Goal: Task Accomplishment & Management: Use online tool/utility

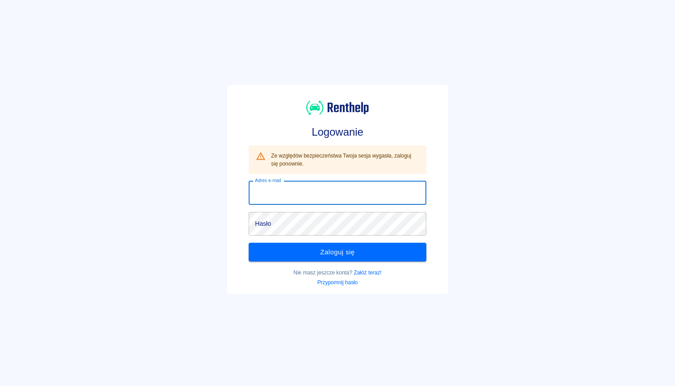
type input "go.partner.go@gmail.com"
click at [337, 252] on button "Zaloguj się" at bounding box center [337, 252] width 177 height 19
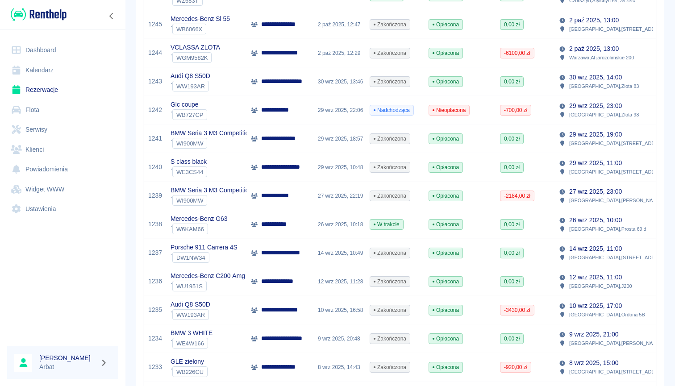
scroll to position [360, 0]
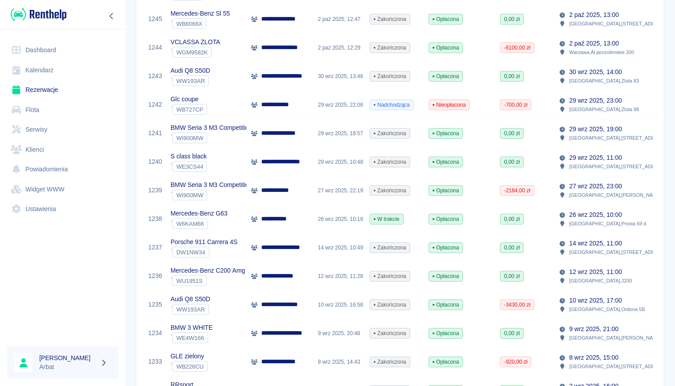
click at [324, 223] on div "26 wrz 2025, 10:18" at bounding box center [339, 219] width 52 height 29
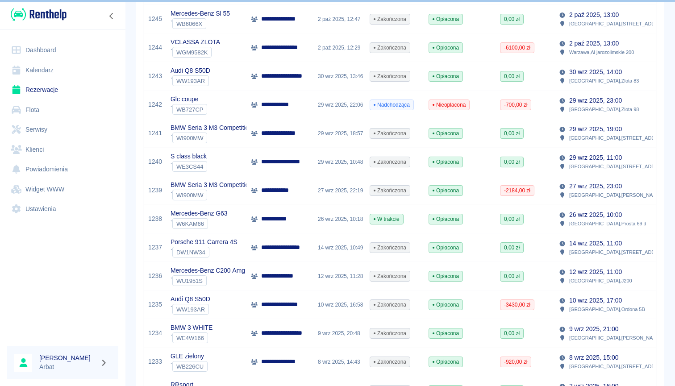
click at [338, 223] on div "26 wrz 2025, 10:18" at bounding box center [339, 219] width 52 height 29
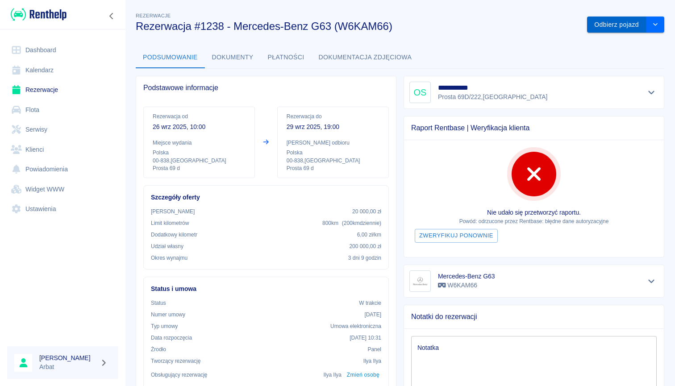
click at [610, 20] on button "Odbierz pojazd" at bounding box center [616, 25] width 59 height 17
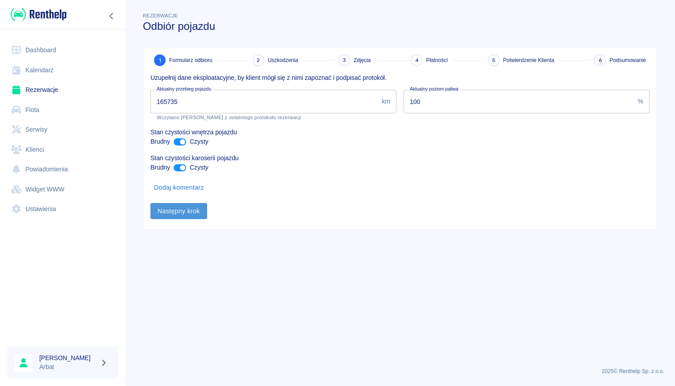
click at [188, 206] on button "Następny krok" at bounding box center [178, 211] width 57 height 17
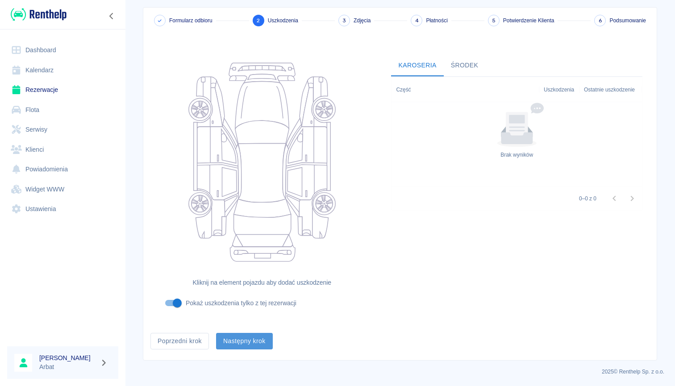
click at [243, 334] on button "Następny krok" at bounding box center [244, 341] width 57 height 17
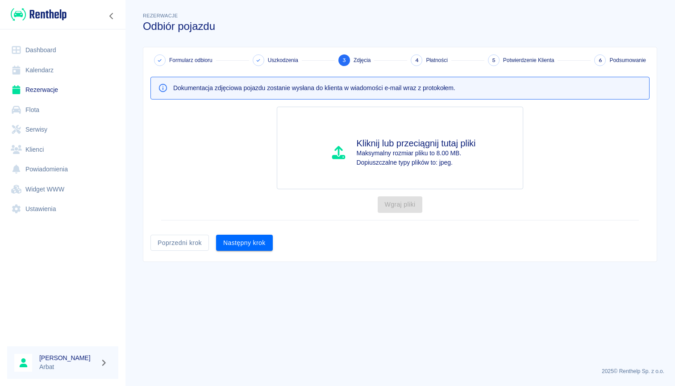
click at [255, 205] on div "Kliknij lub przeciągnij tutaj pliki Maksymalny rozmiar pliku to 8.00 MB. Dopius…" at bounding box center [399, 164] width 499 height 114
click at [251, 243] on button "Następny krok" at bounding box center [244, 243] width 57 height 17
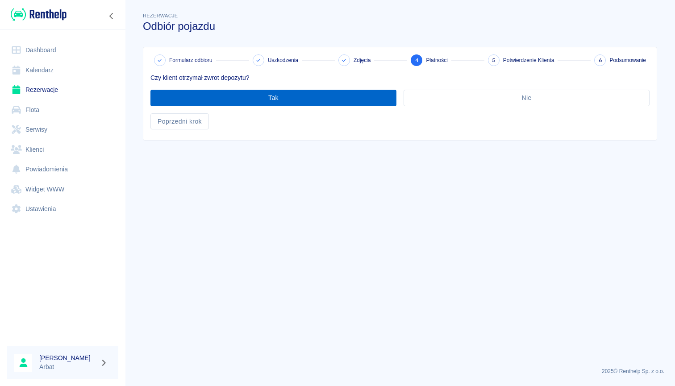
click at [314, 100] on button "Tak" at bounding box center [273, 98] width 246 height 17
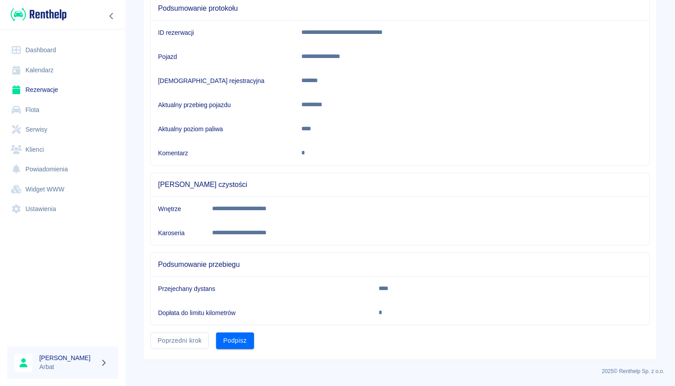
scroll to position [93, 0]
click at [232, 337] on button "Podpisz" at bounding box center [235, 341] width 38 height 17
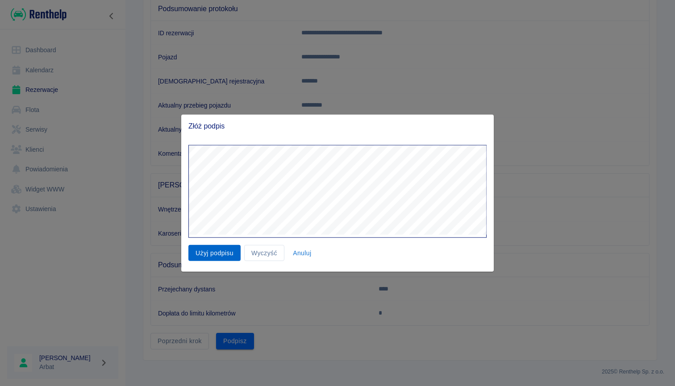
click at [219, 257] on button "Użyj podpisu" at bounding box center [214, 253] width 52 height 17
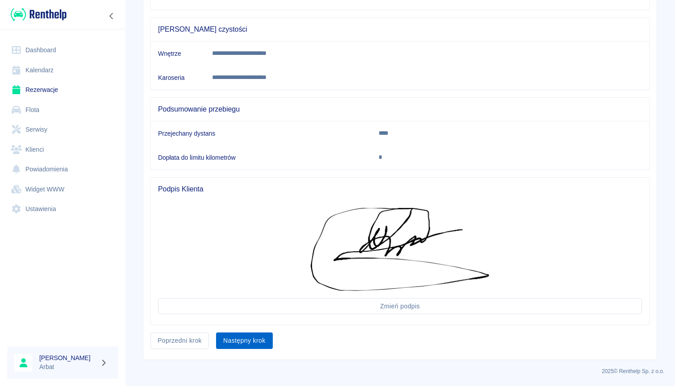
scroll to position [248, 0]
click at [246, 334] on button "Następny krok" at bounding box center [244, 341] width 57 height 17
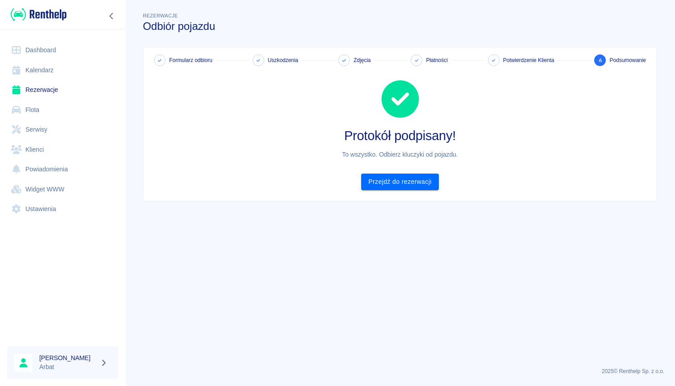
click at [56, 17] on img at bounding box center [39, 14] width 56 height 15
